Goal: Obtain resource: Obtain resource

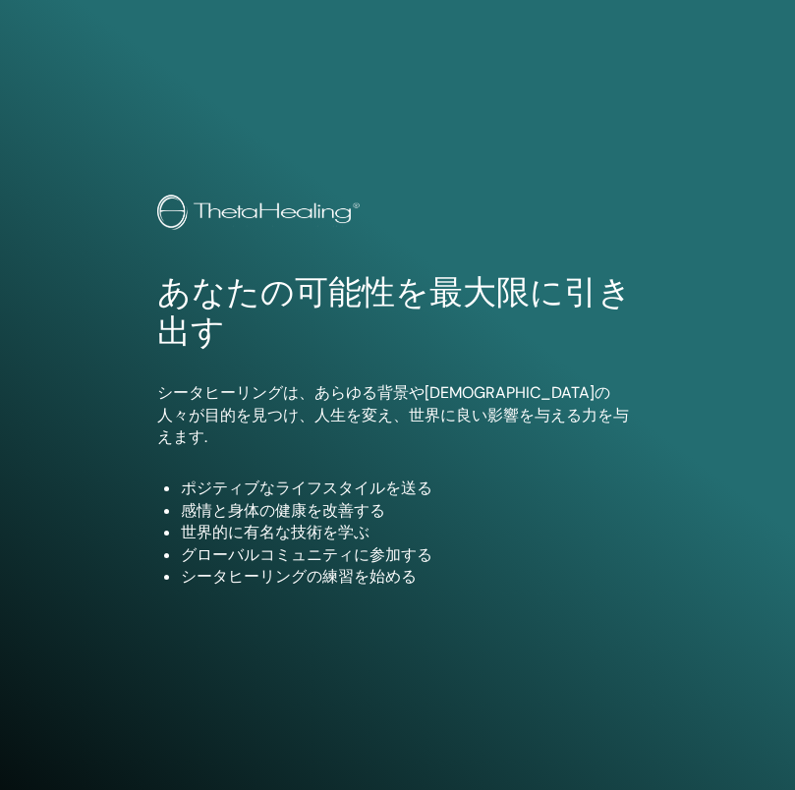
scroll to position [982, 0]
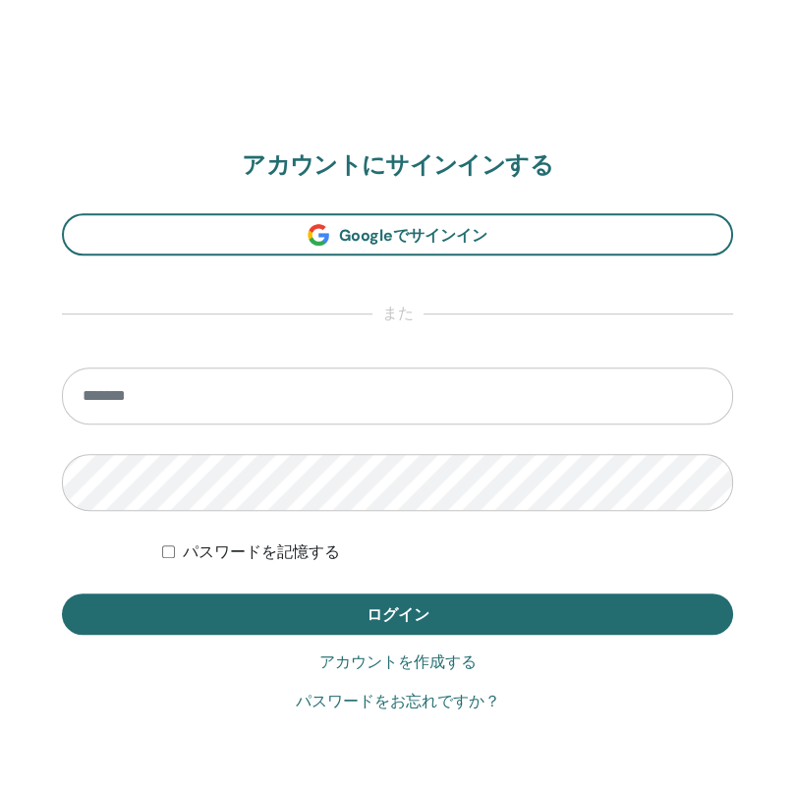
click at [275, 401] on input "email" at bounding box center [397, 395] width 671 height 57
type input "*"
type input "**********"
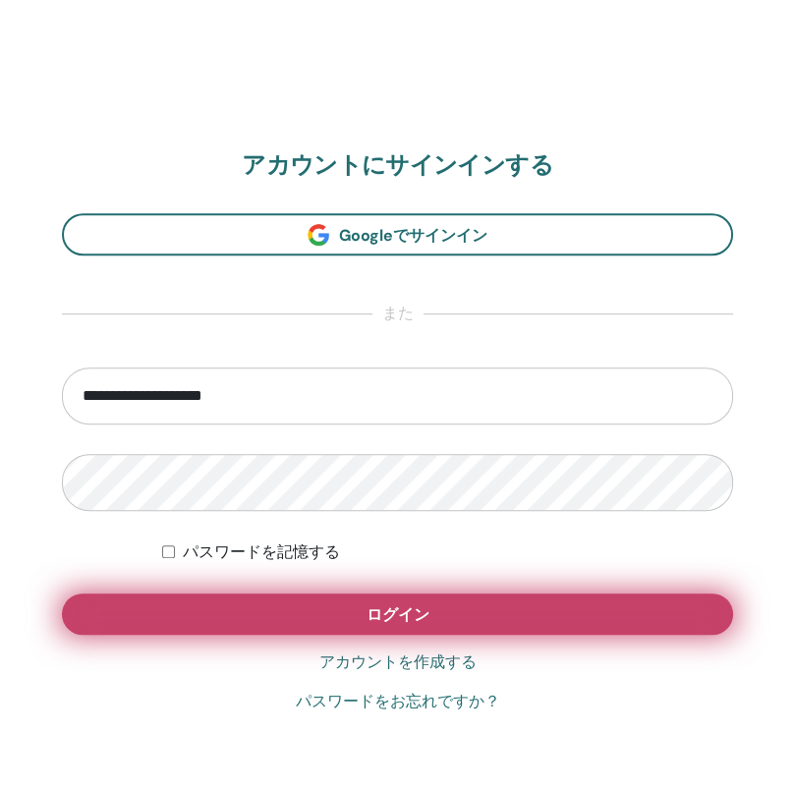
click at [475, 603] on button "ログイン" at bounding box center [397, 613] width 671 height 41
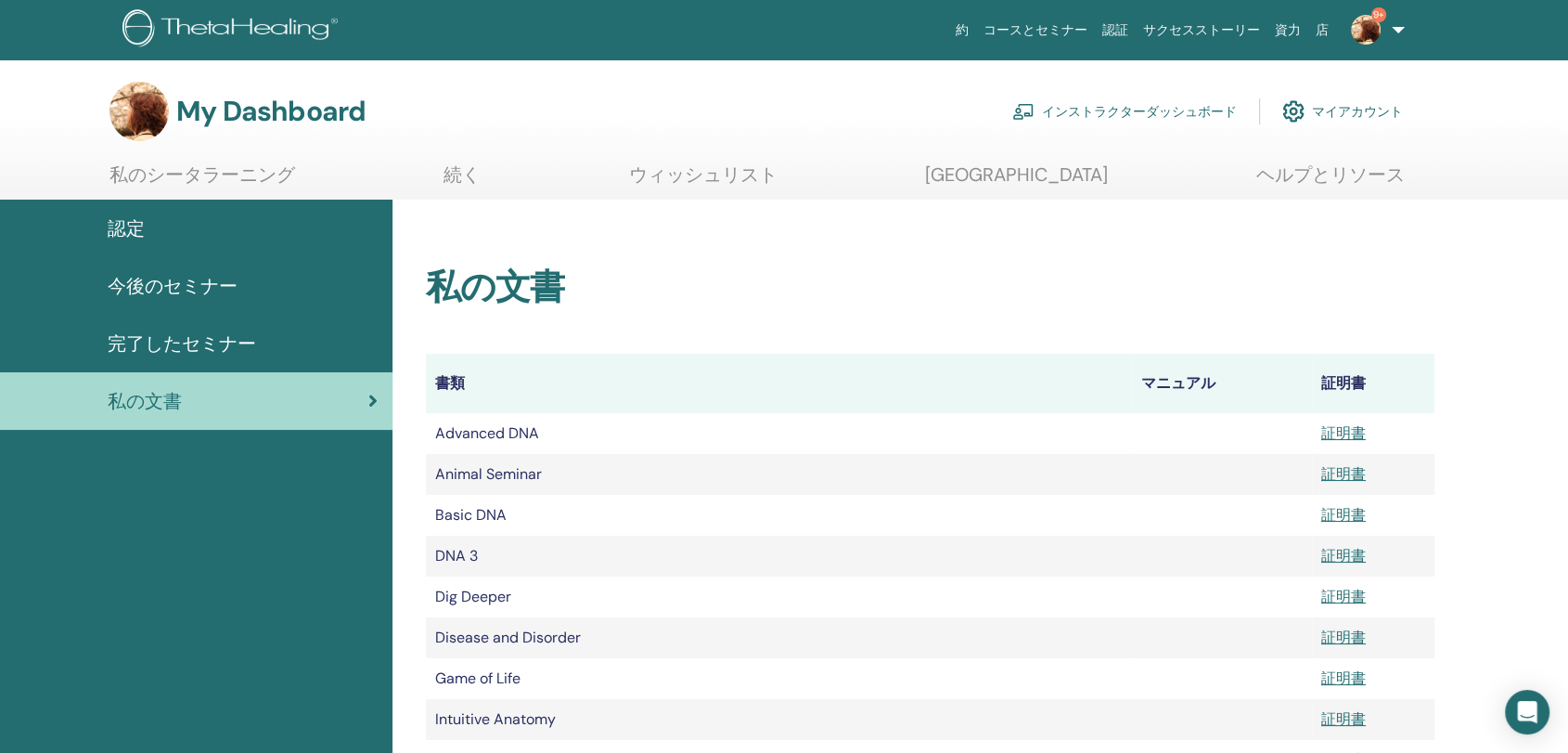
click at [750, 117] on link "インストラクターダッシュボード" at bounding box center [1125, 111] width 225 height 41
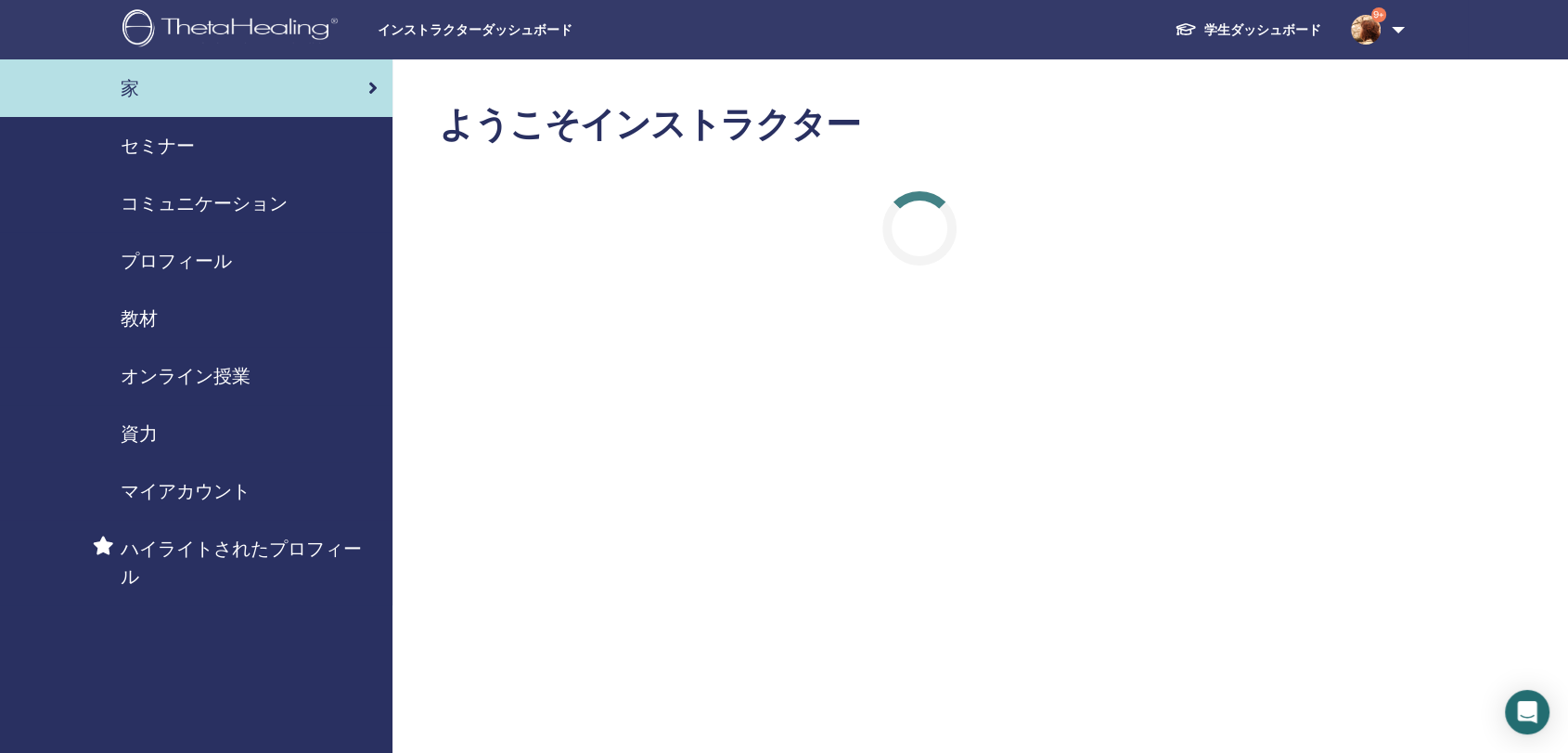
click at [141, 440] on span "資力" at bounding box center [139, 433] width 37 height 27
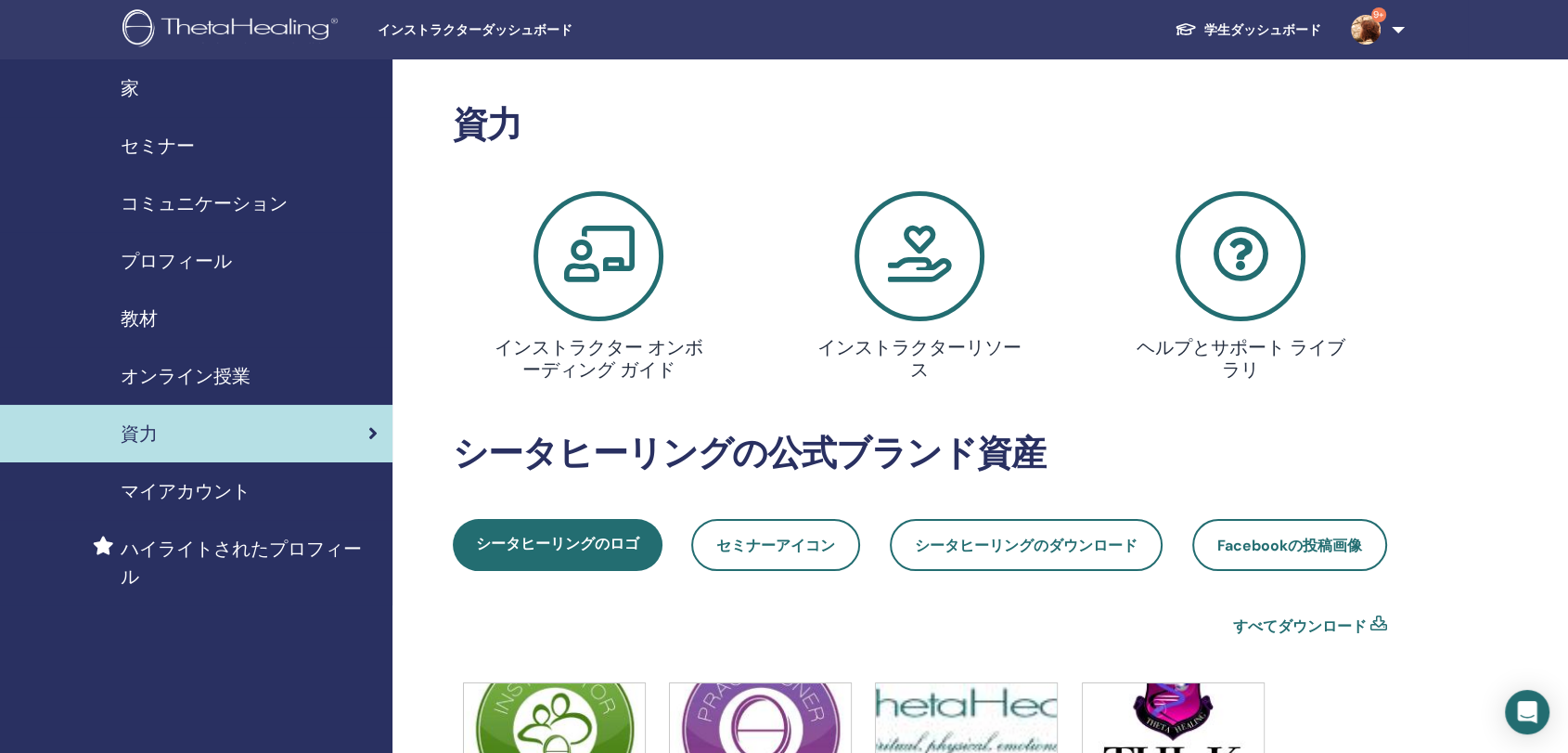
click at [141, 440] on span "資力" at bounding box center [139, 433] width 37 height 27
click at [152, 318] on span "教材" at bounding box center [139, 317] width 37 height 27
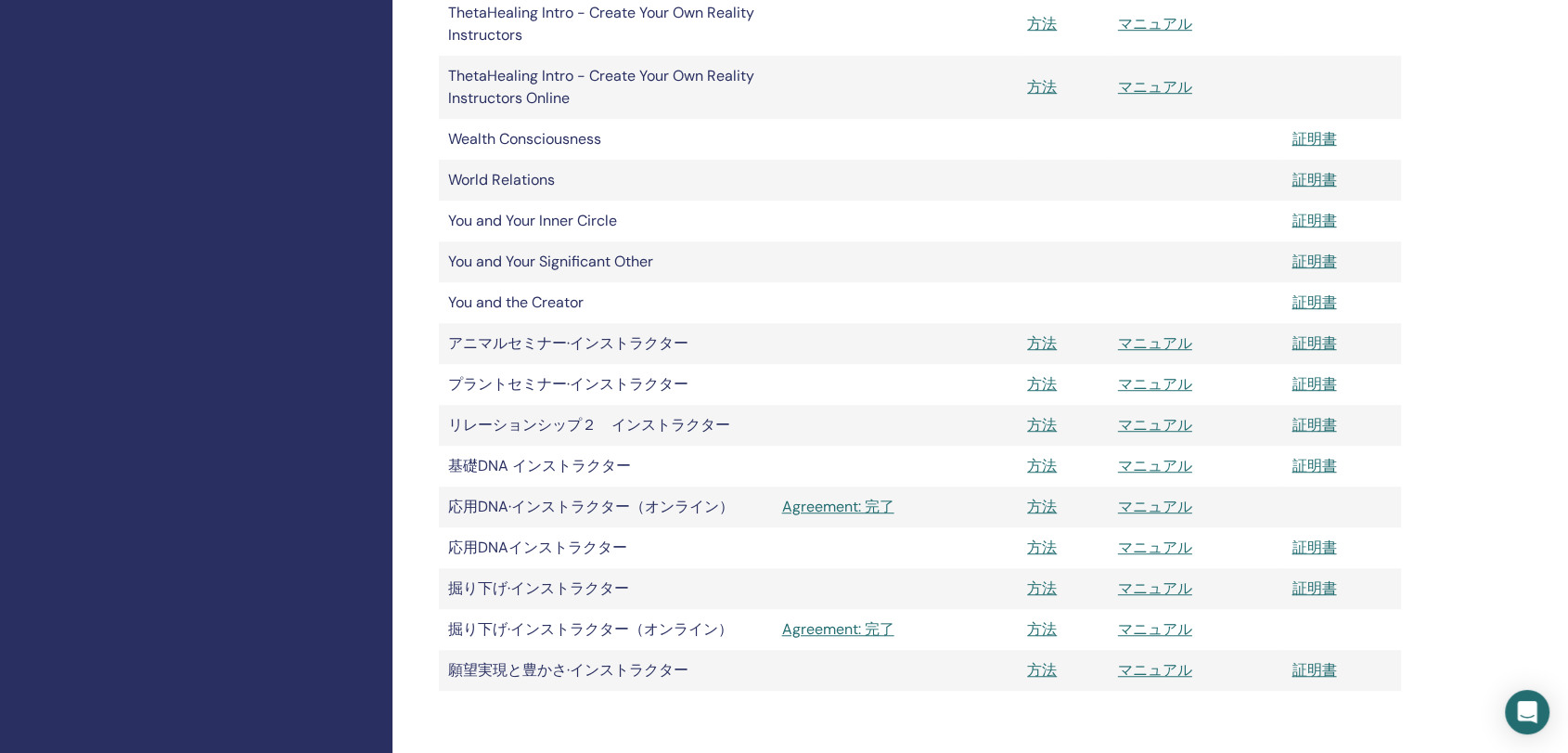
scroll to position [1134, 0]
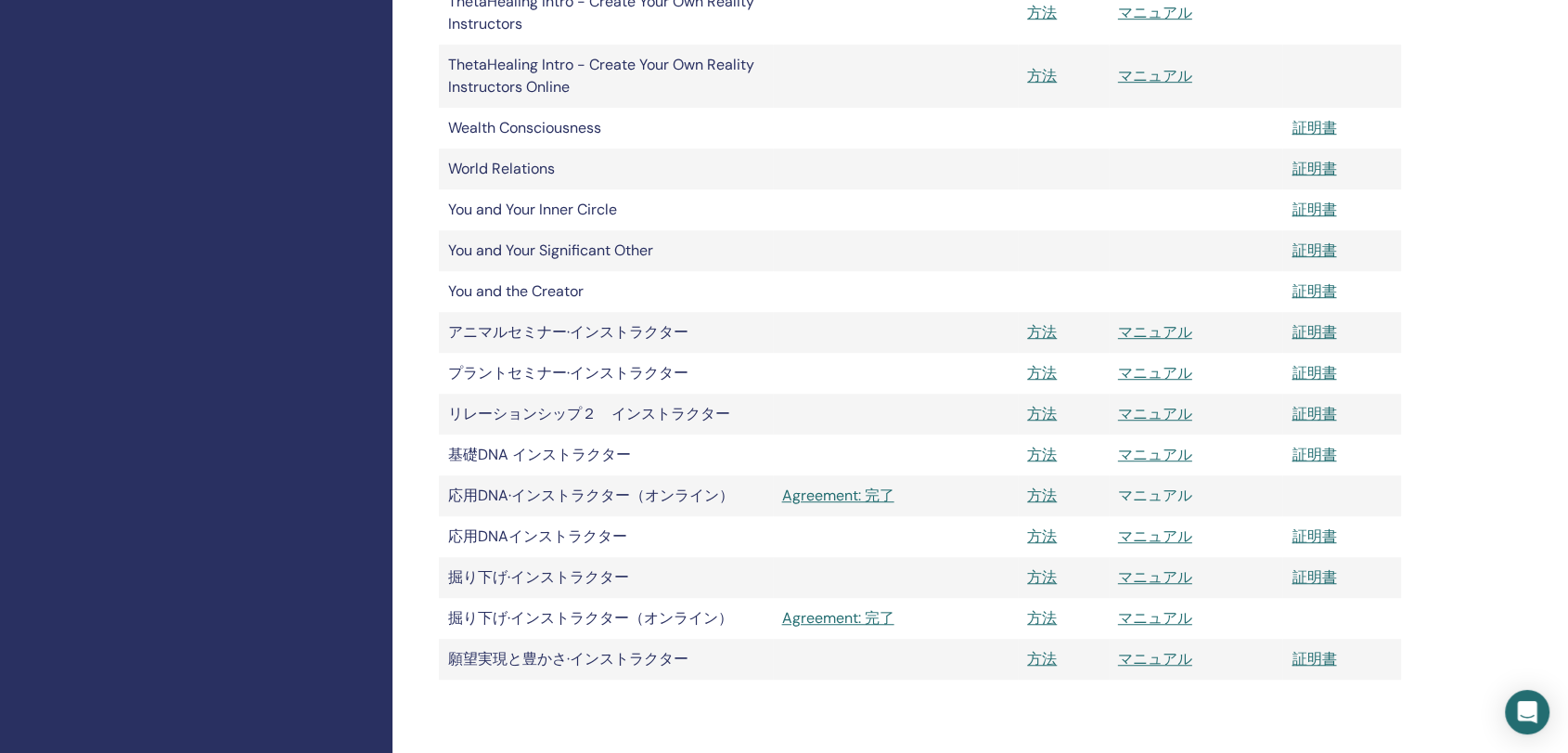
click at [1156, 496] on link "マニュアル" at bounding box center [1155, 495] width 75 height 20
